Goal: Navigation & Orientation: Find specific page/section

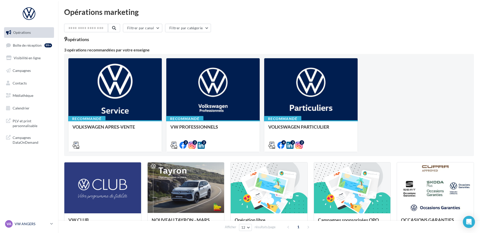
click at [49, 225] on link "VA VW ANGERS vw-ang-tar" at bounding box center [29, 224] width 50 height 10
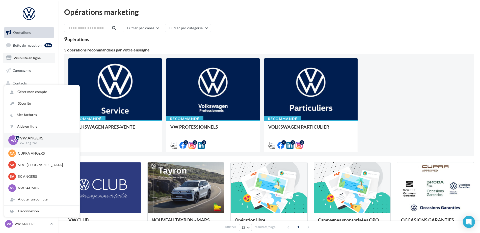
click at [26, 54] on link "Visibilité en ligne" at bounding box center [29, 58] width 52 height 11
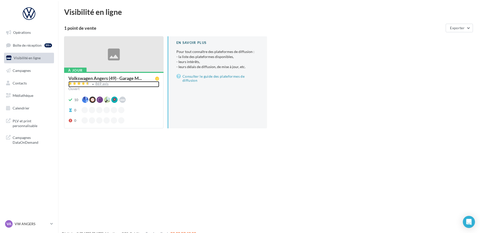
click at [104, 84] on div "869 avis" at bounding box center [101, 83] width 13 height 3
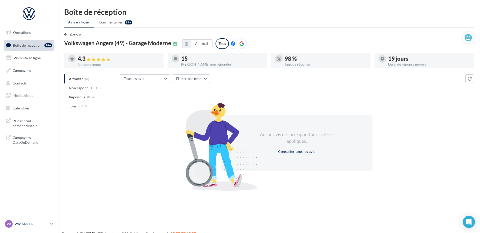
click at [34, 221] on div "VA VW ANGERS vw-ang-tar" at bounding box center [26, 224] width 43 height 8
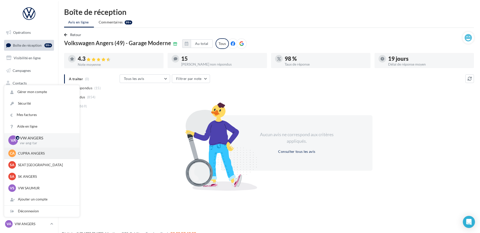
drag, startPoint x: 34, startPoint y: 221, endPoint x: 28, endPoint y: 155, distance: 66.7
click at [28, 155] on p "CUPRA ANGERS" at bounding box center [46, 153] width 56 height 5
